Goal: Task Accomplishment & Management: Use online tool/utility

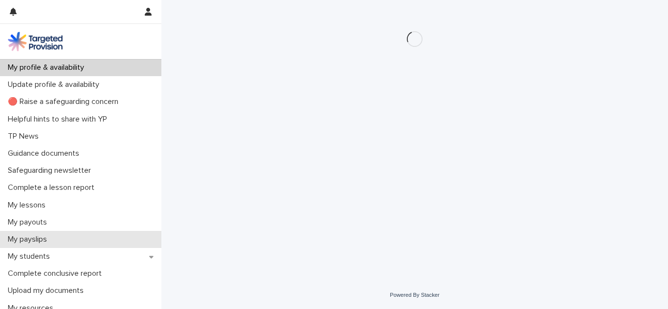
click at [38, 240] on p "My payslips" at bounding box center [29, 239] width 51 height 9
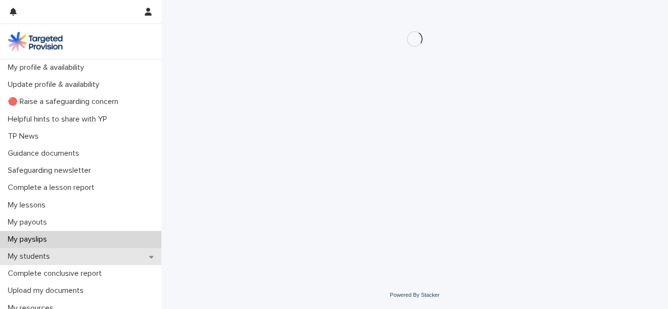
click at [35, 257] on p "My students" at bounding box center [31, 256] width 54 height 9
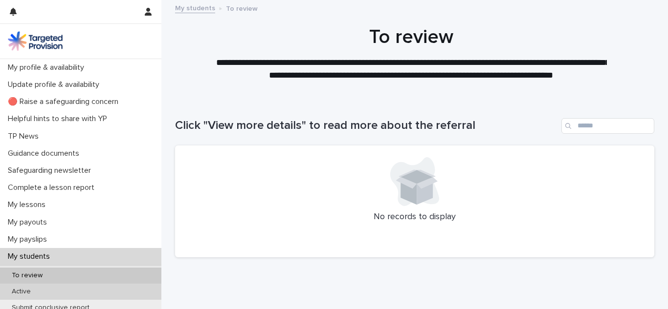
click at [26, 294] on p "Active" at bounding box center [21, 292] width 35 height 8
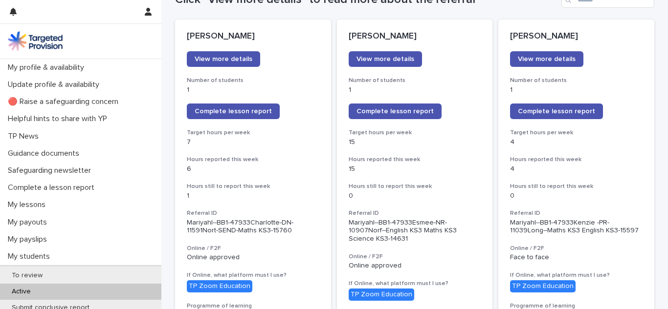
scroll to position [60, 0]
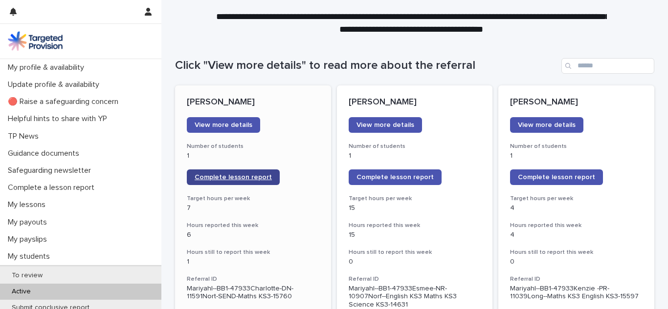
click at [194, 181] on link "Complete lesson report" at bounding box center [233, 178] width 93 height 16
